Goal: Information Seeking & Learning: Learn about a topic

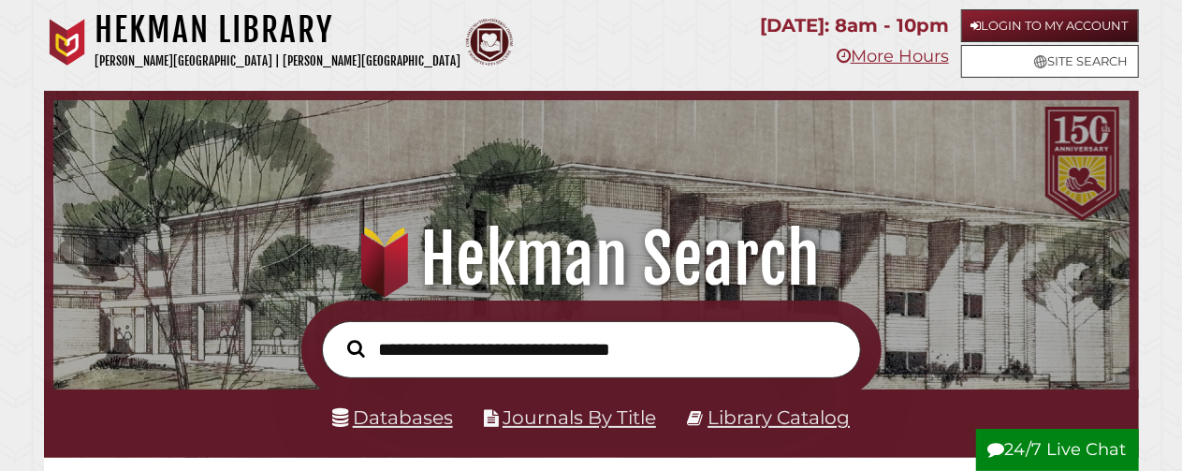
scroll to position [356, 1067]
click at [415, 417] on link "Databases" at bounding box center [392, 416] width 121 height 23
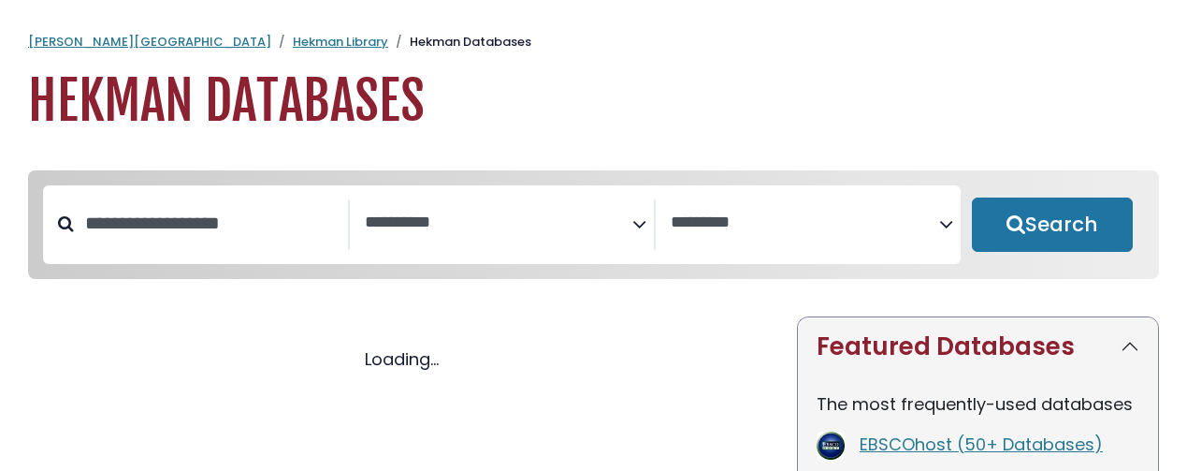
select select "Database Subject Filter"
select select "Database Vendors Filter"
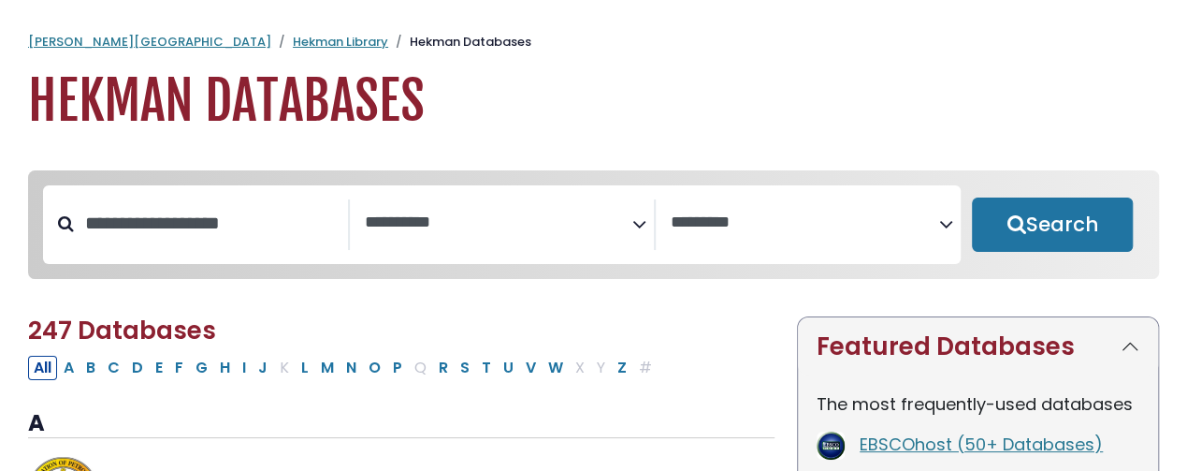
select select "Database Subject Filter"
select select "Database Vendors Filter"
click at [487, 242] on span "Search filters" at bounding box center [499, 224] width 269 height 51
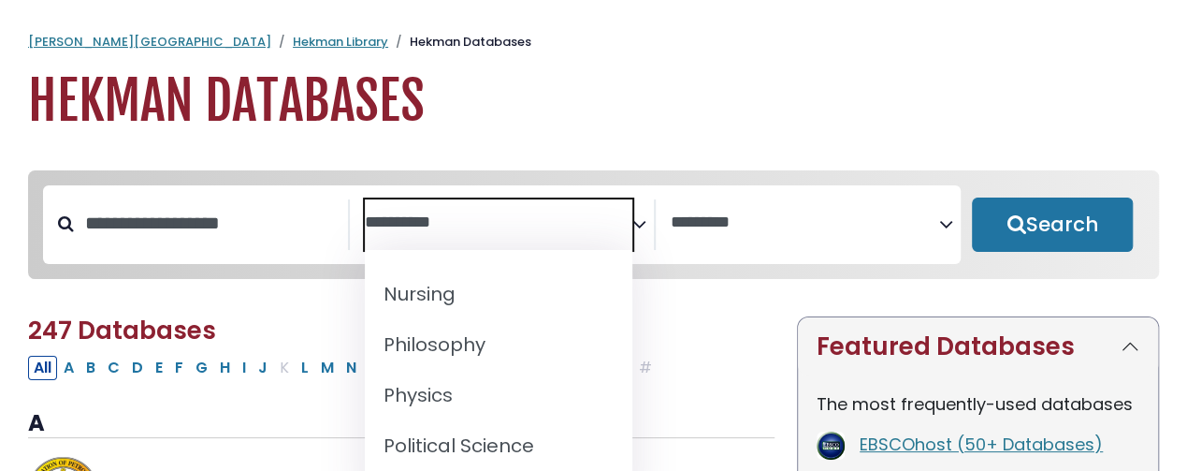
scroll to position [1571, 0]
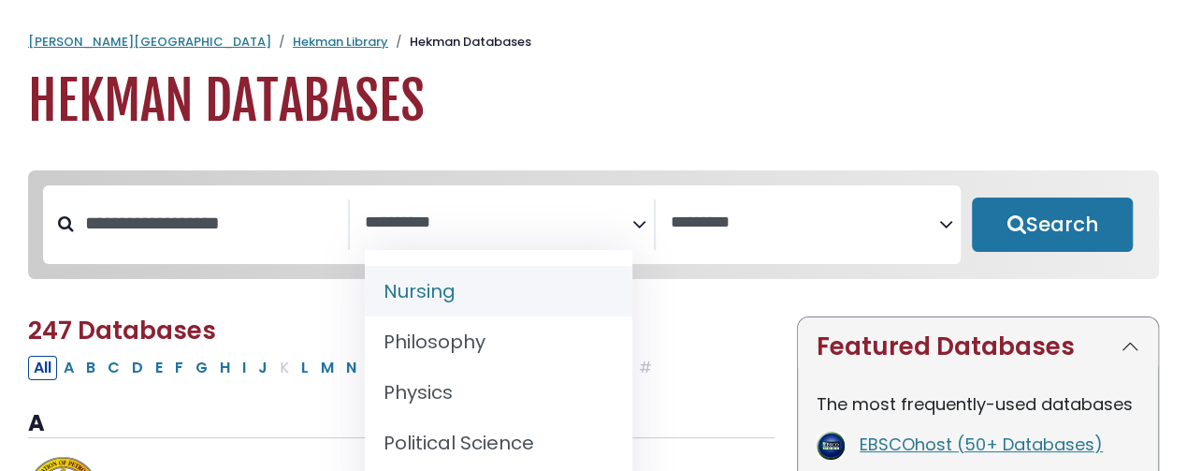
select select "*****"
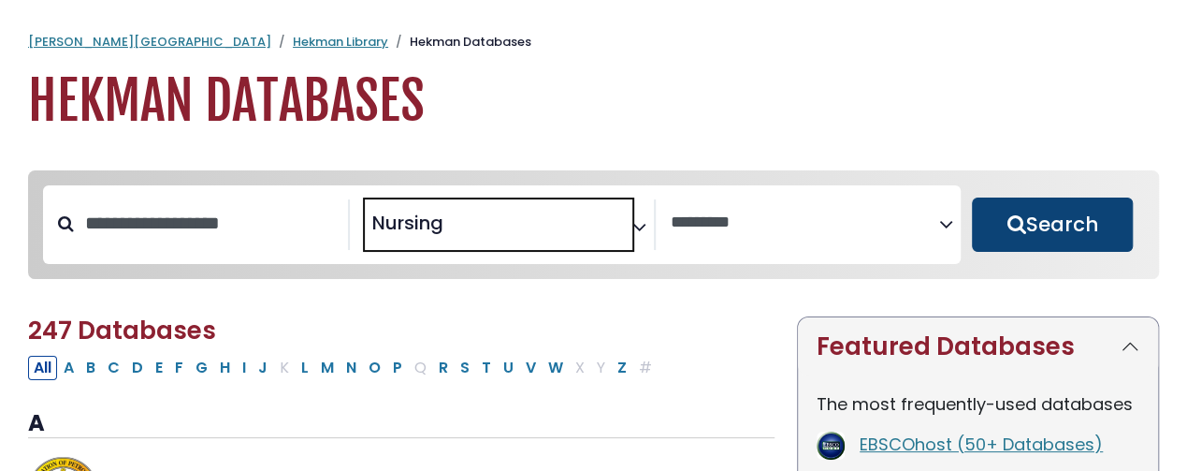
click at [1087, 222] on button "Search" at bounding box center [1052, 224] width 161 height 54
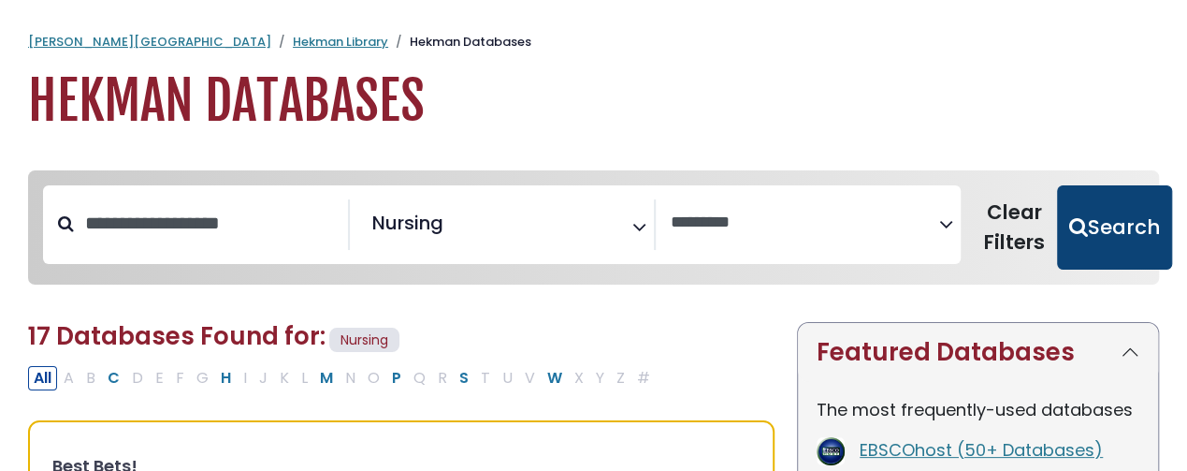
click at [1069, 231] on button "Search" at bounding box center [1114, 227] width 115 height 84
select select "Database Vendors Filter"
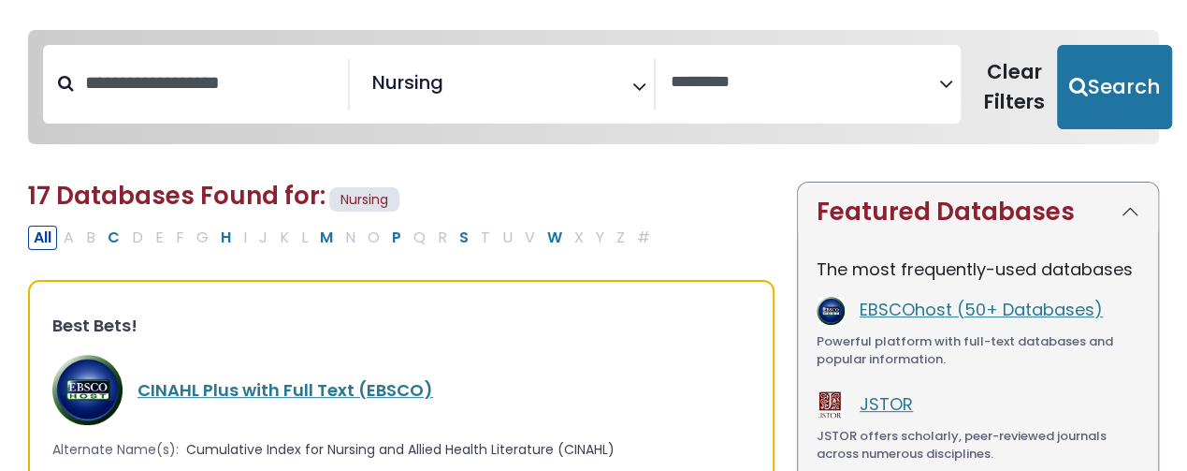
scroll to position [144, 0]
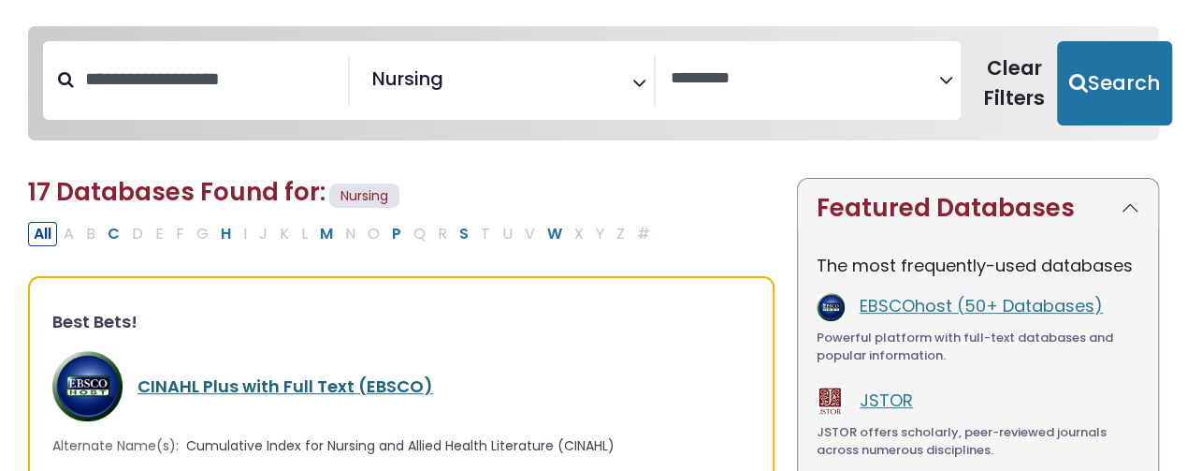
click at [280, 381] on link "CINAHL Plus with Full Text (EBSCO)" at bounding box center [286, 385] width 296 height 23
